Goal: Transaction & Acquisition: Download file/media

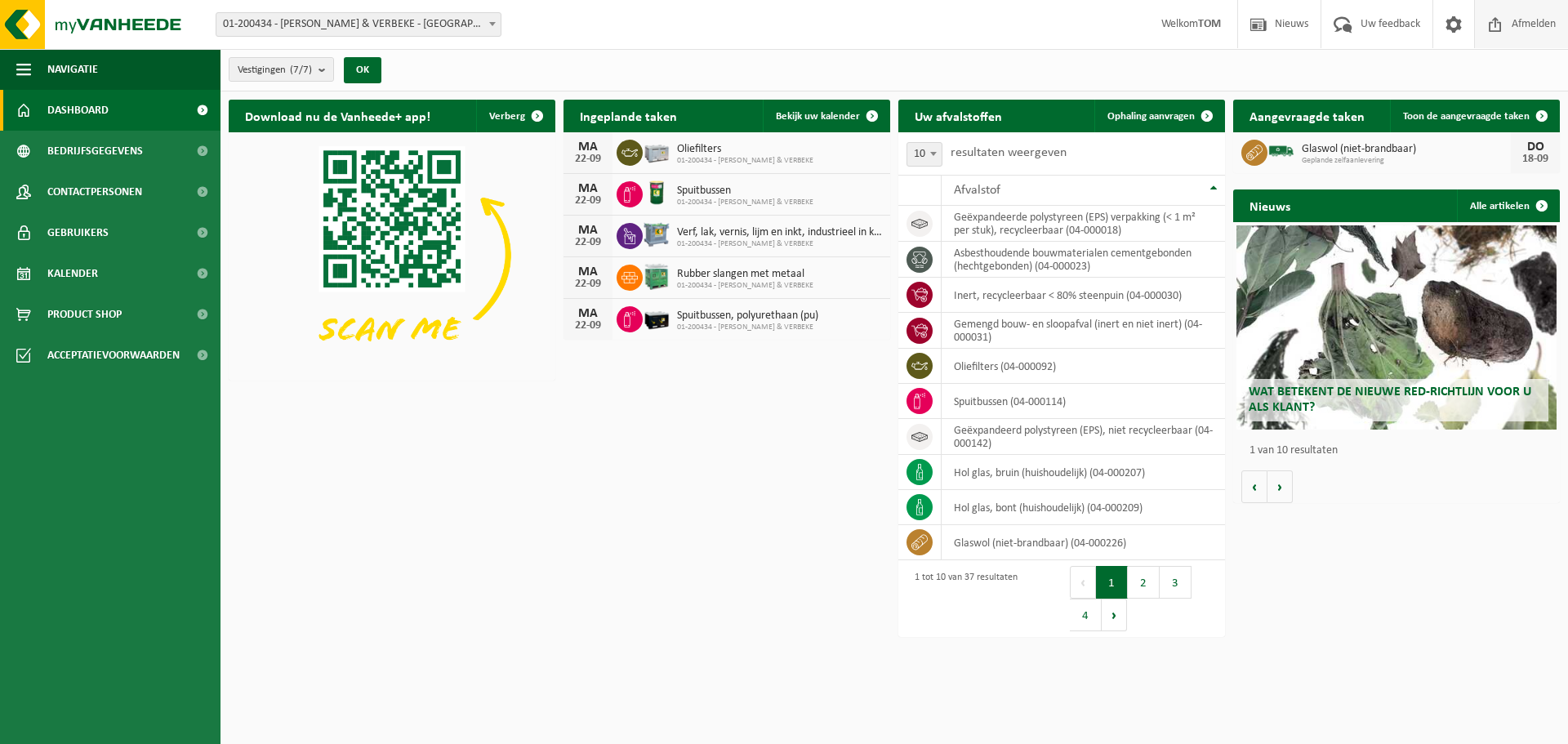
click at [1525, 11] on span "Afmelden" at bounding box center [1534, 24] width 52 height 48
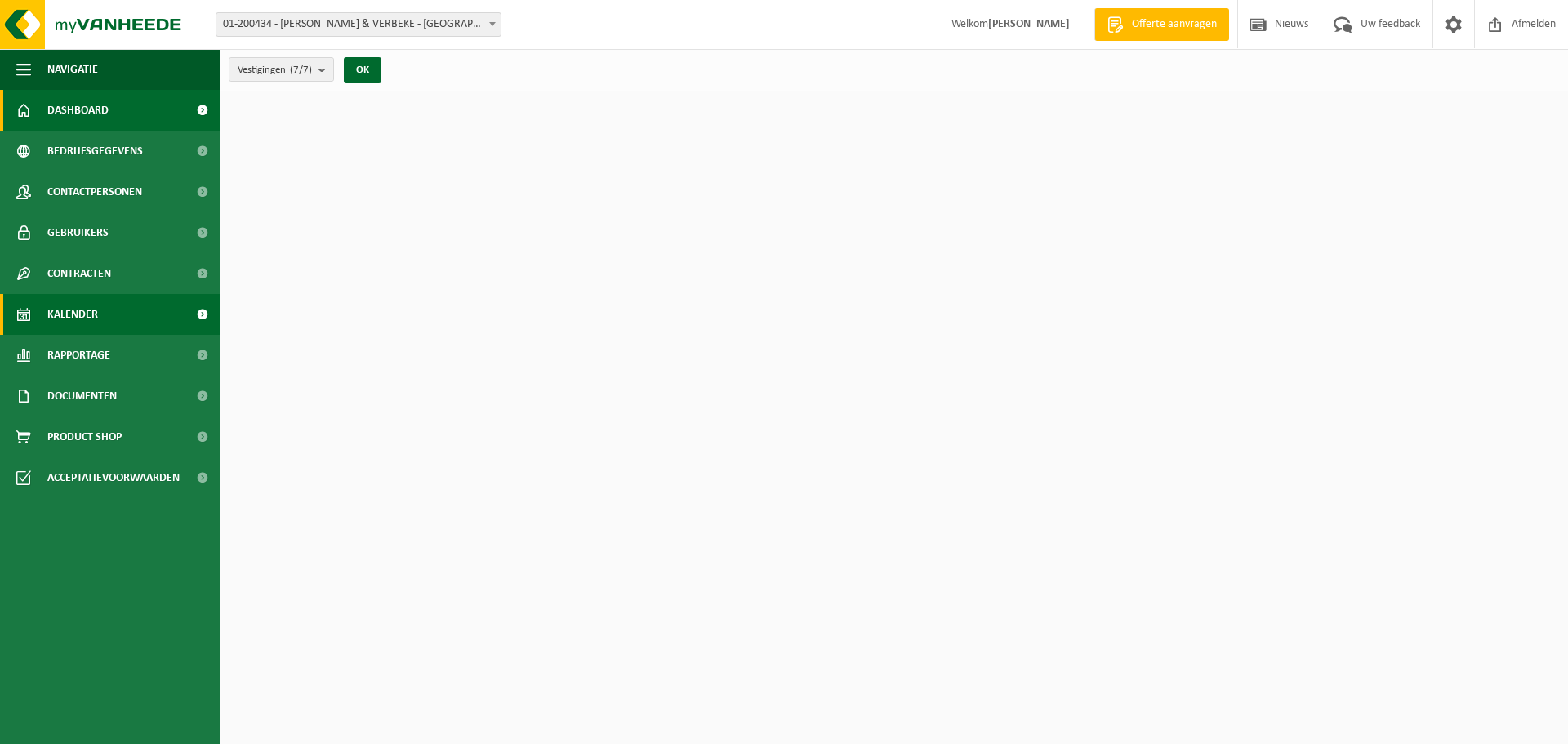
click at [102, 312] on link "Kalender" at bounding box center [110, 314] width 221 height 40
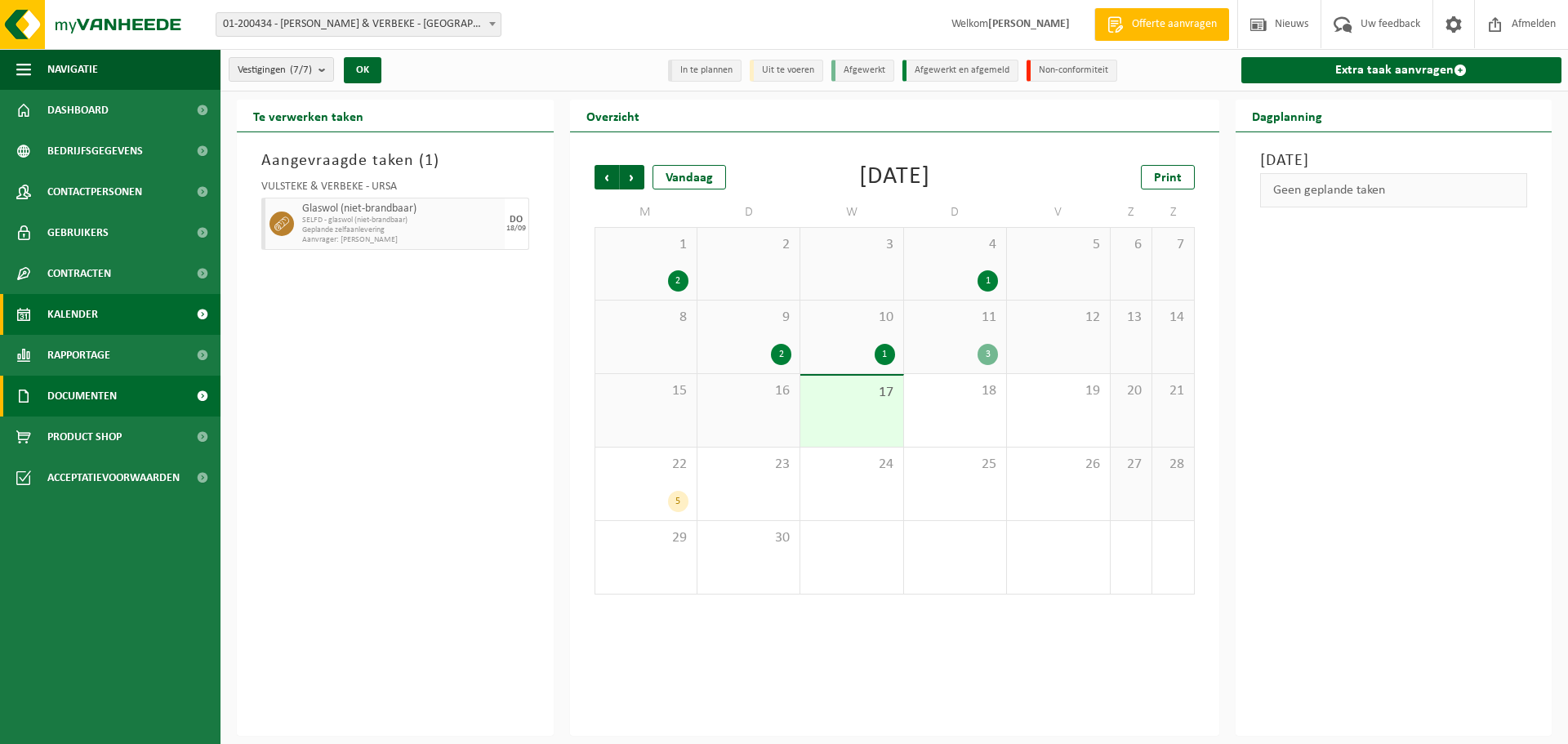
click at [106, 390] on span "Documenten" at bounding box center [82, 396] width 70 height 40
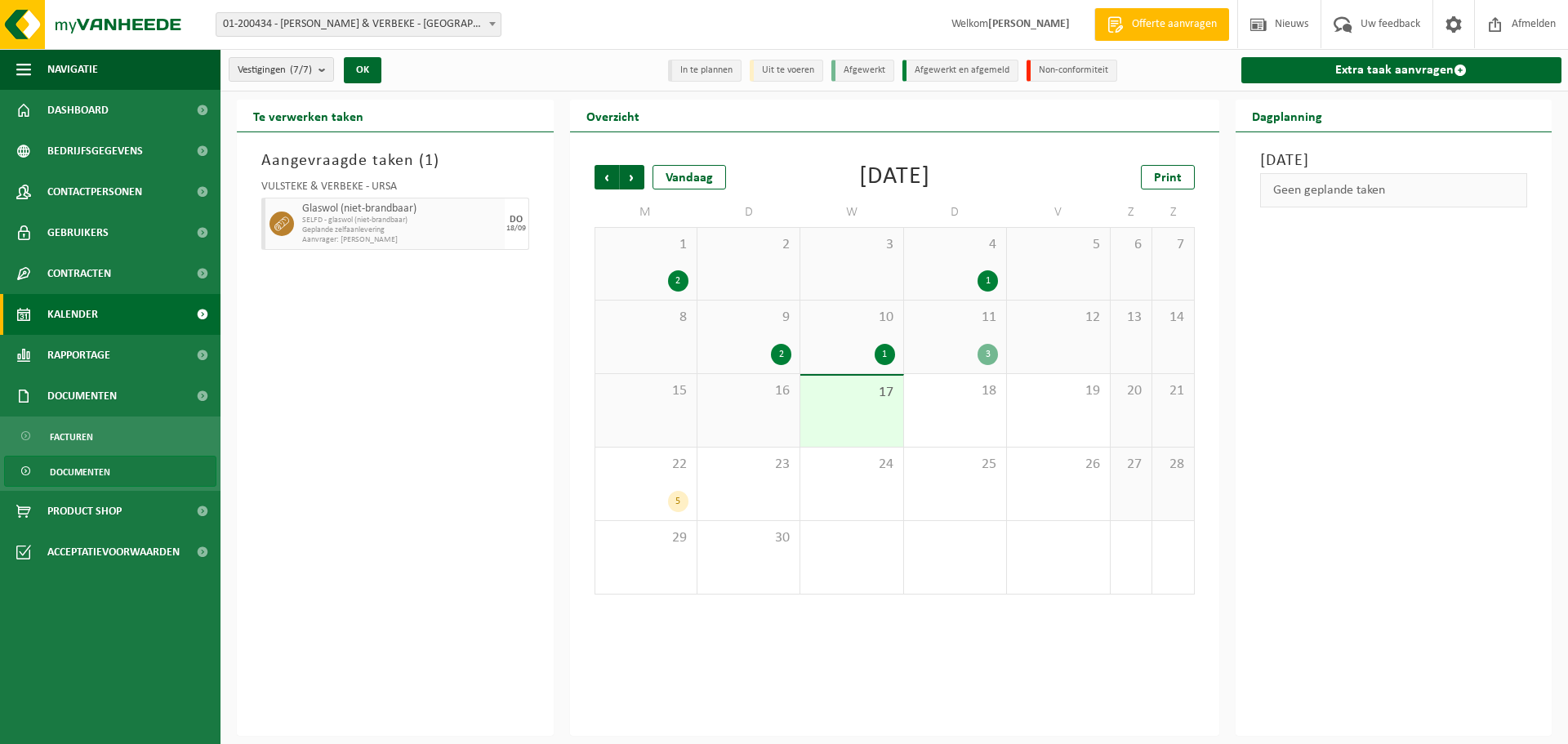
click at [85, 467] on span "Documenten" at bounding box center [80, 471] width 61 height 31
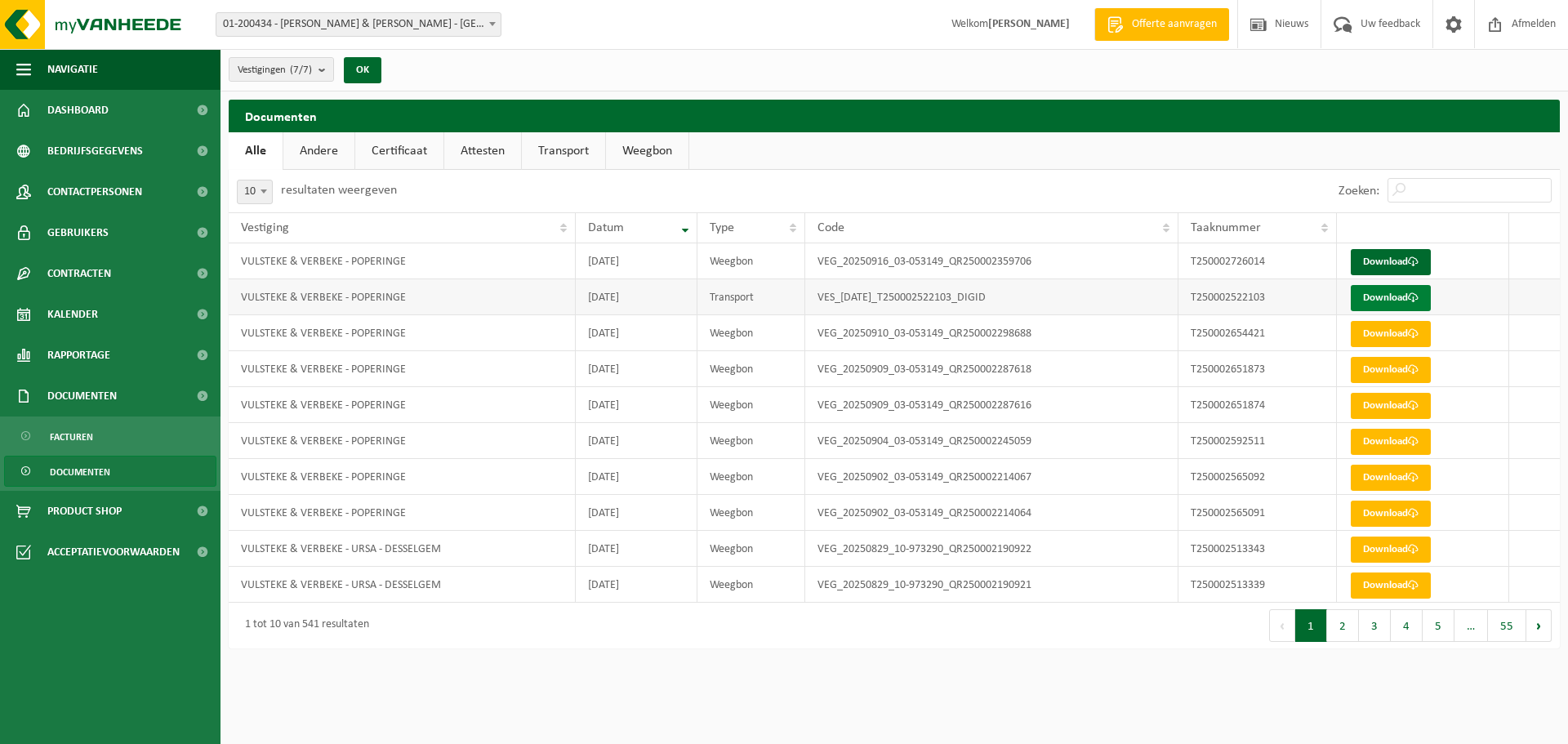
click at [1376, 295] on link "Download" at bounding box center [1390, 298] width 80 height 26
click at [1378, 260] on link "Download" at bounding box center [1390, 262] width 80 height 26
